Goal: Find contact information: Find contact information

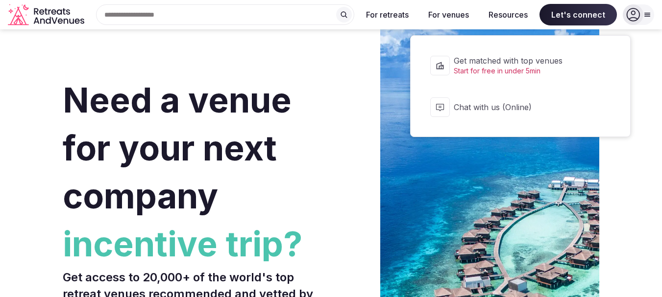
click at [565, 16] on span "Let's connect" at bounding box center [577, 15] width 77 height 22
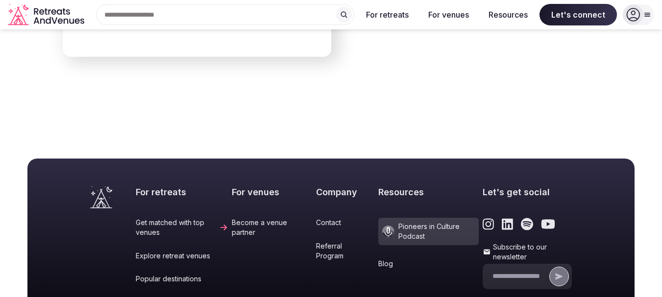
scroll to position [4025, 0]
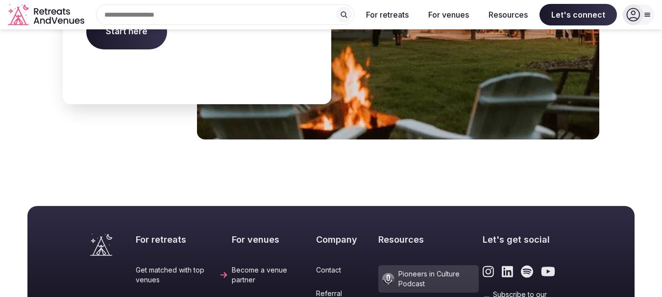
click at [320, 266] on link "Contact" at bounding box center [345, 271] width 58 height 10
